Goal: Information Seeking & Learning: Learn about a topic

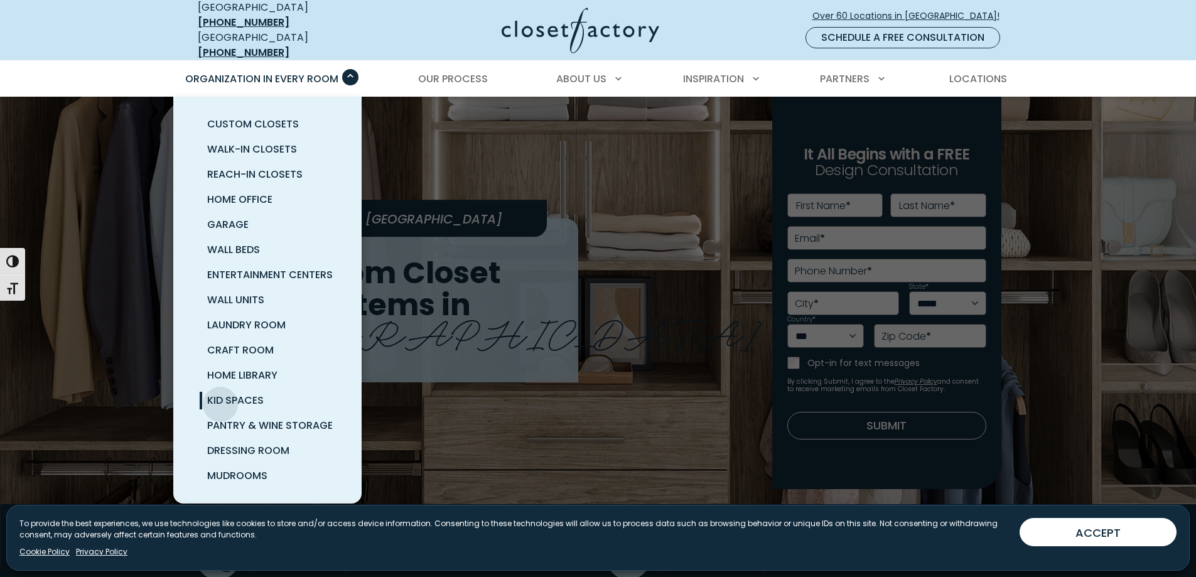
click at [220, 395] on span "Kid Spaces" at bounding box center [235, 400] width 56 height 14
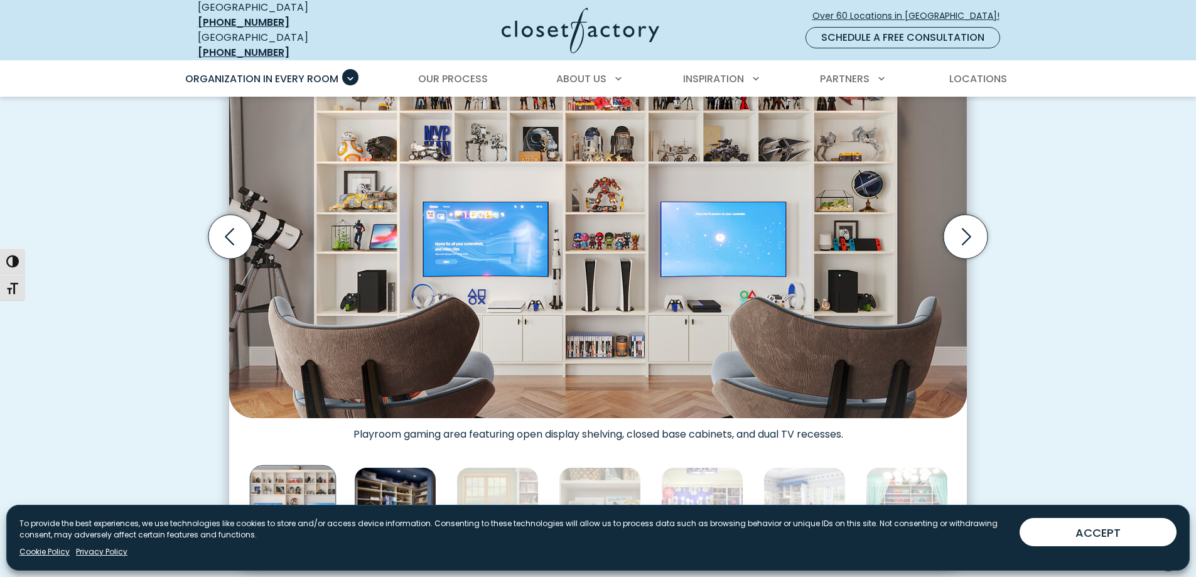
scroll to position [439, 0]
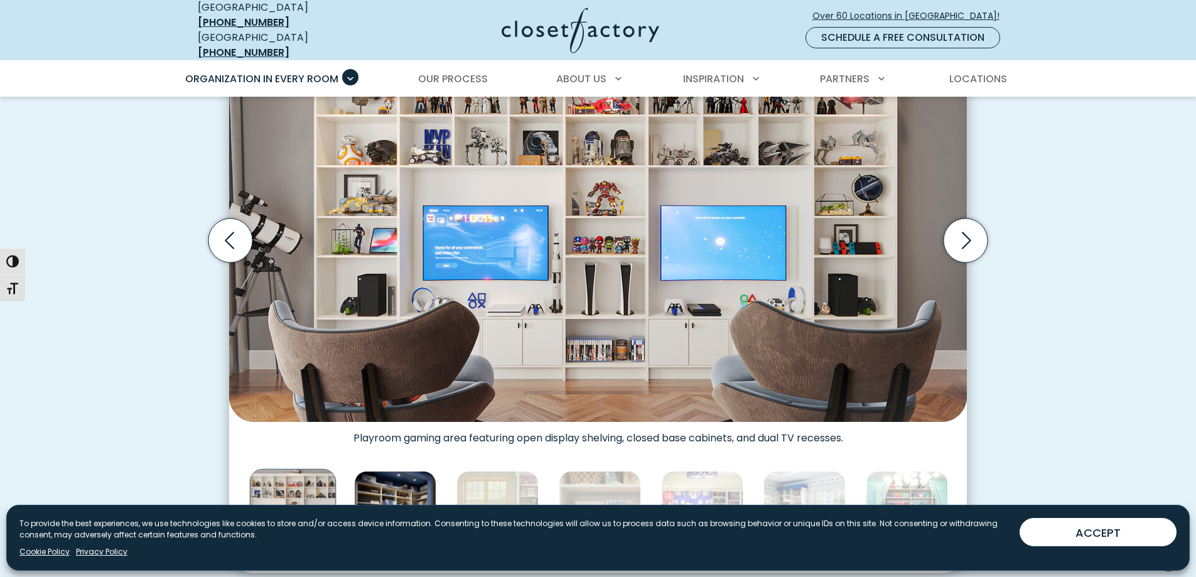
click at [399, 471] on img "Thumbnail Gallery" at bounding box center [395, 512] width 82 height 82
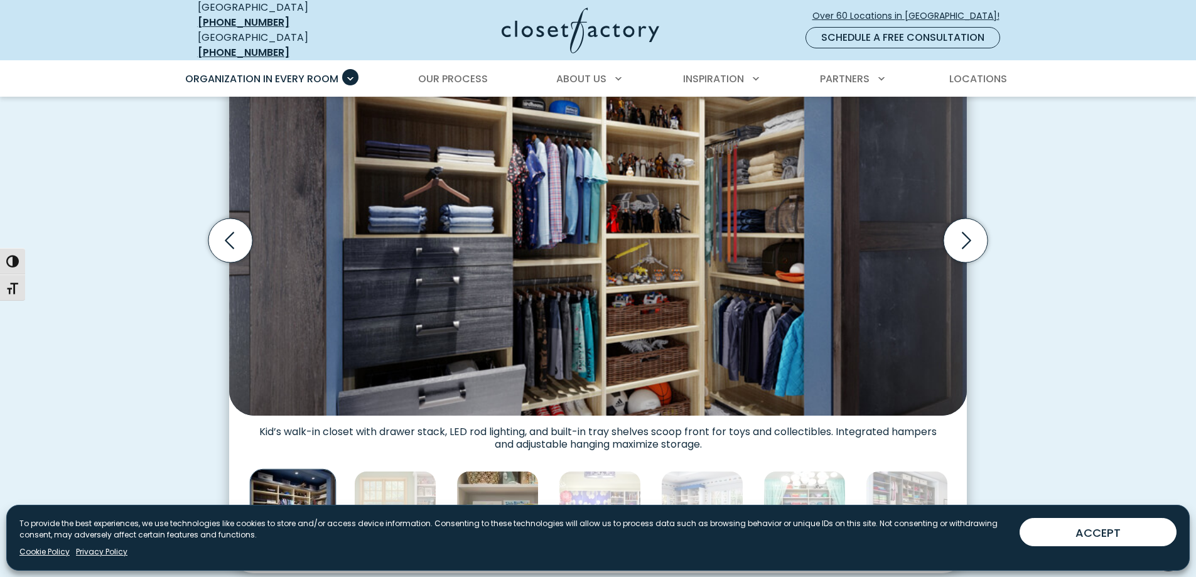
click at [480, 474] on img "Thumbnail Gallery" at bounding box center [497, 512] width 82 height 82
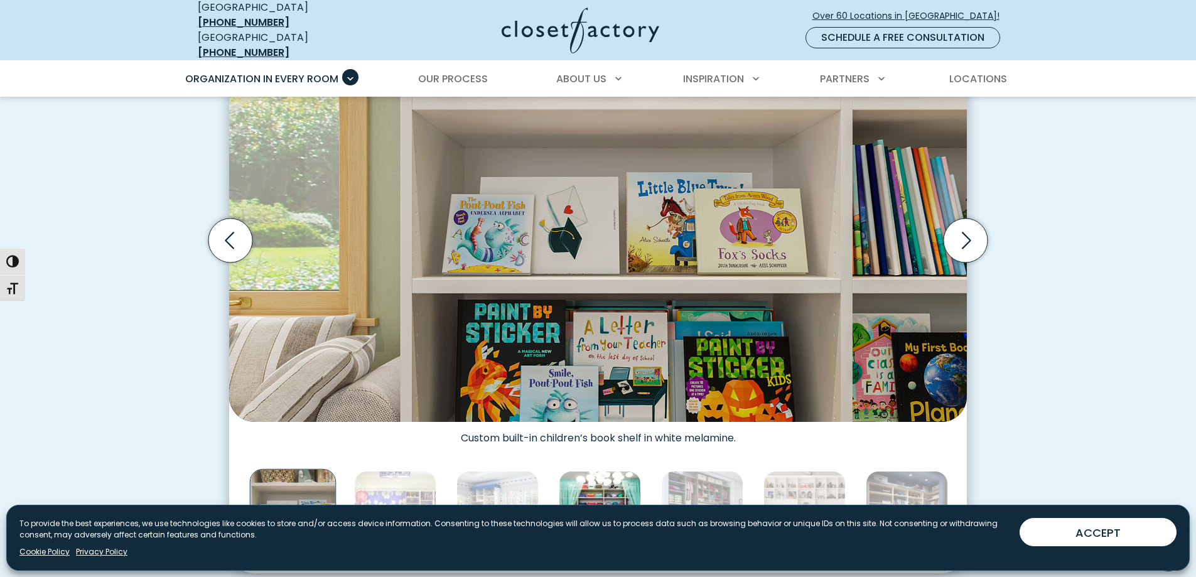
click at [574, 473] on img "Thumbnail Gallery" at bounding box center [600, 512] width 82 height 82
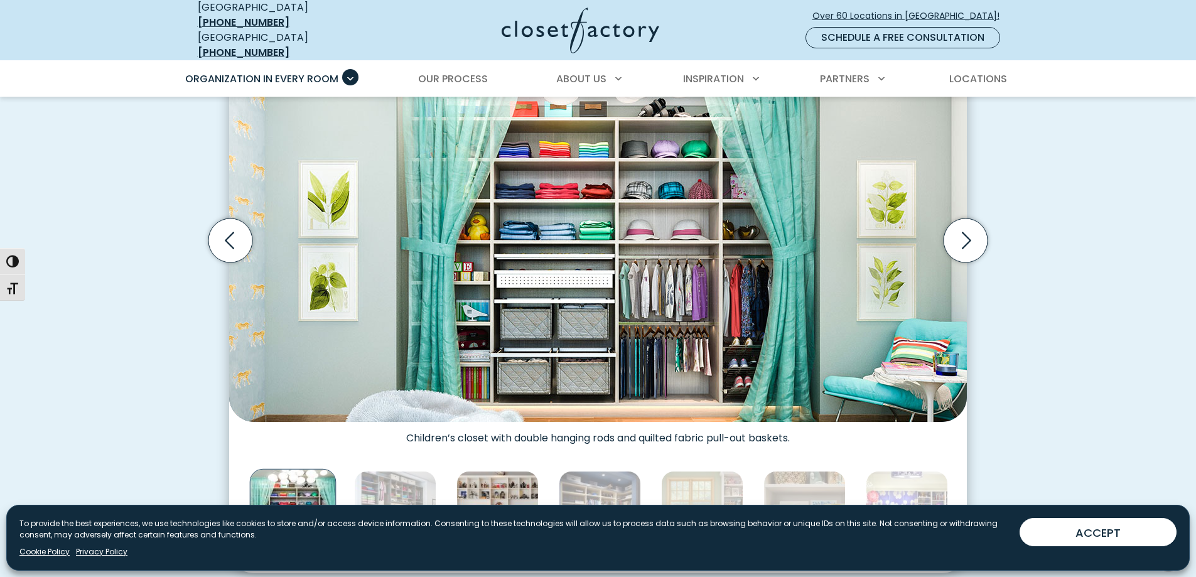
click at [525, 493] on img "Thumbnail Gallery" at bounding box center [497, 512] width 82 height 82
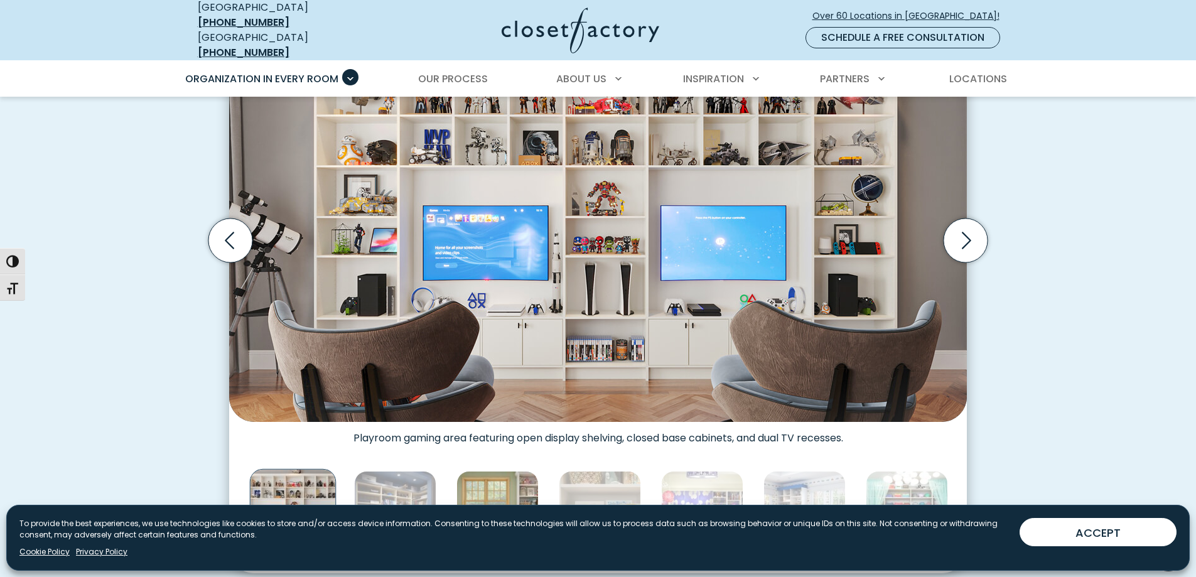
click at [487, 486] on img "Thumbnail Gallery" at bounding box center [497, 512] width 82 height 82
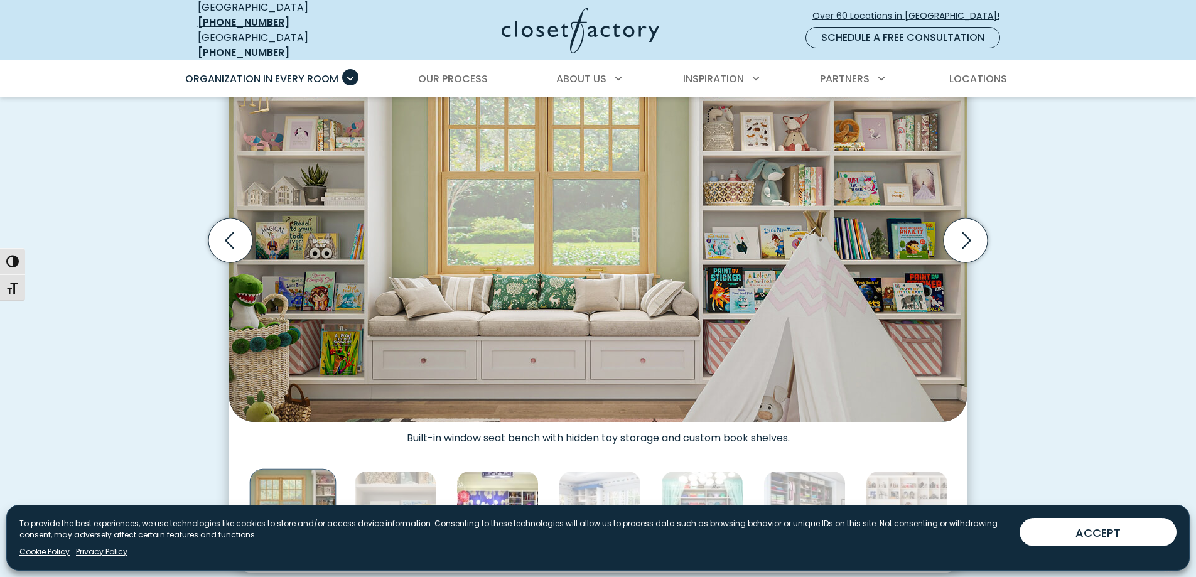
click at [517, 486] on img "Thumbnail Gallery" at bounding box center [497, 512] width 82 height 82
